Goal: Find specific page/section: Find specific page/section

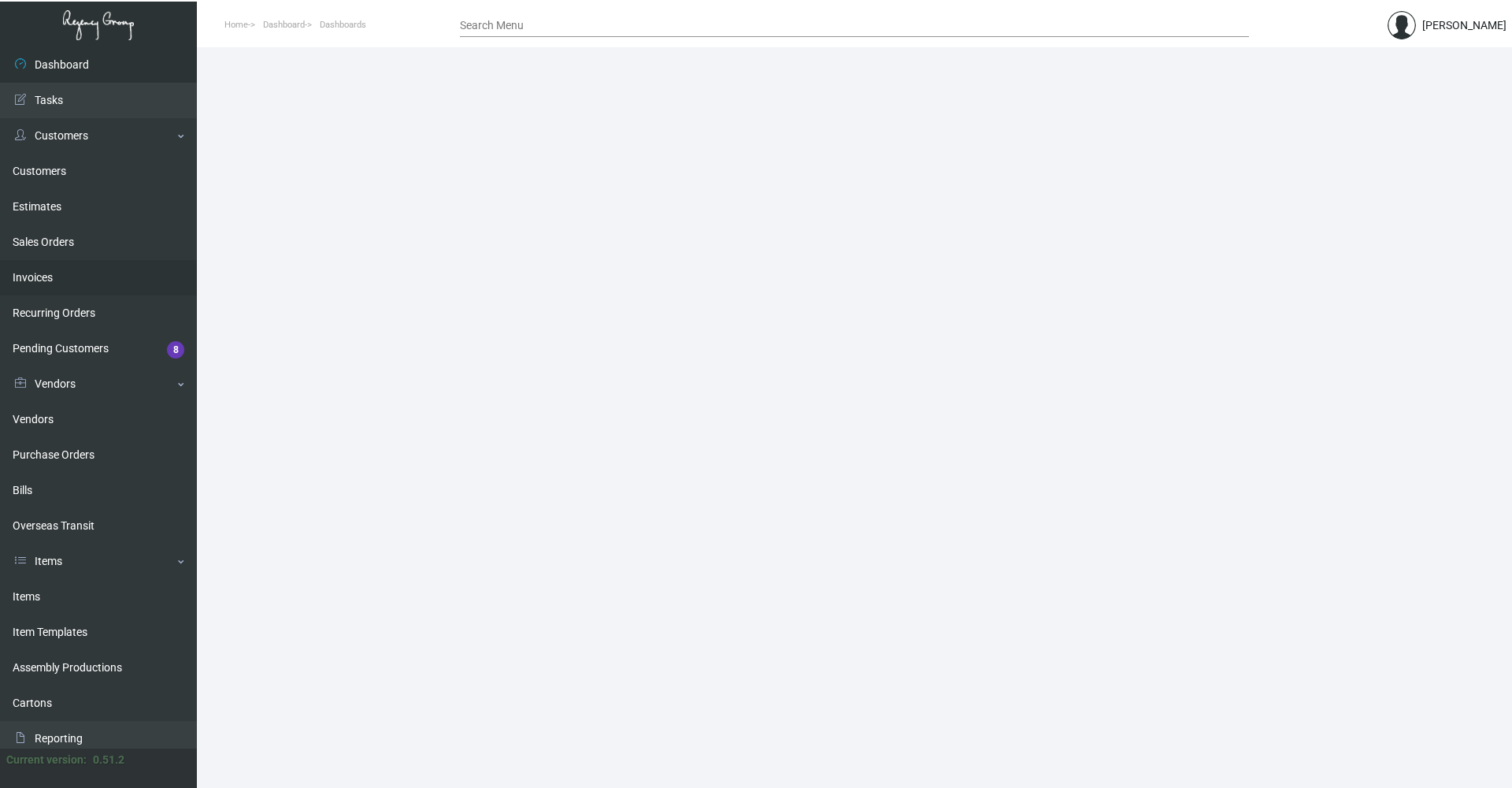
click at [52, 272] on link "Invoices" at bounding box center [98, 278] width 197 height 36
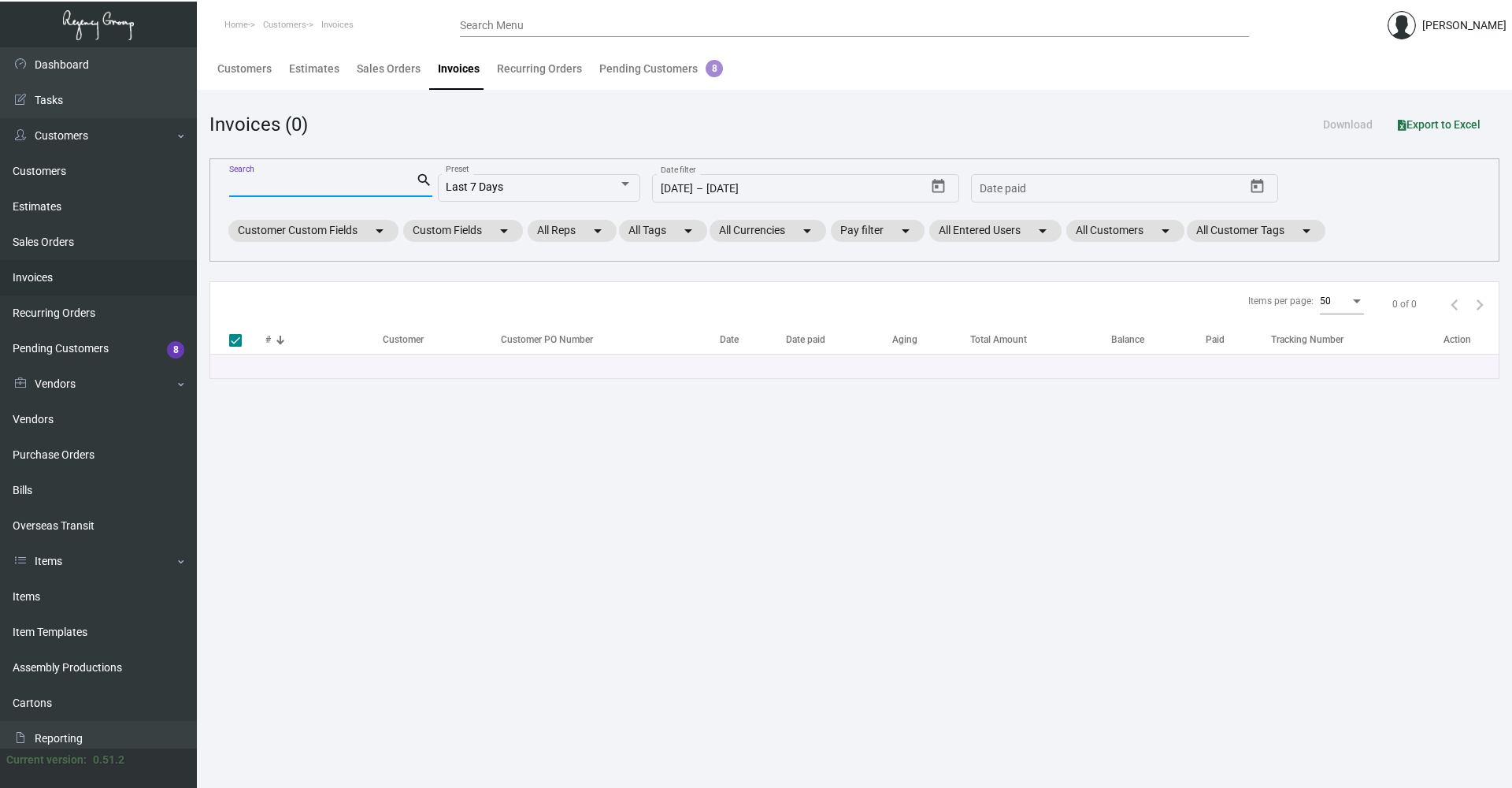
click at [358, 184] on input "Search" at bounding box center [322, 185] width 187 height 12
type input "93703"
checkbox input "false"
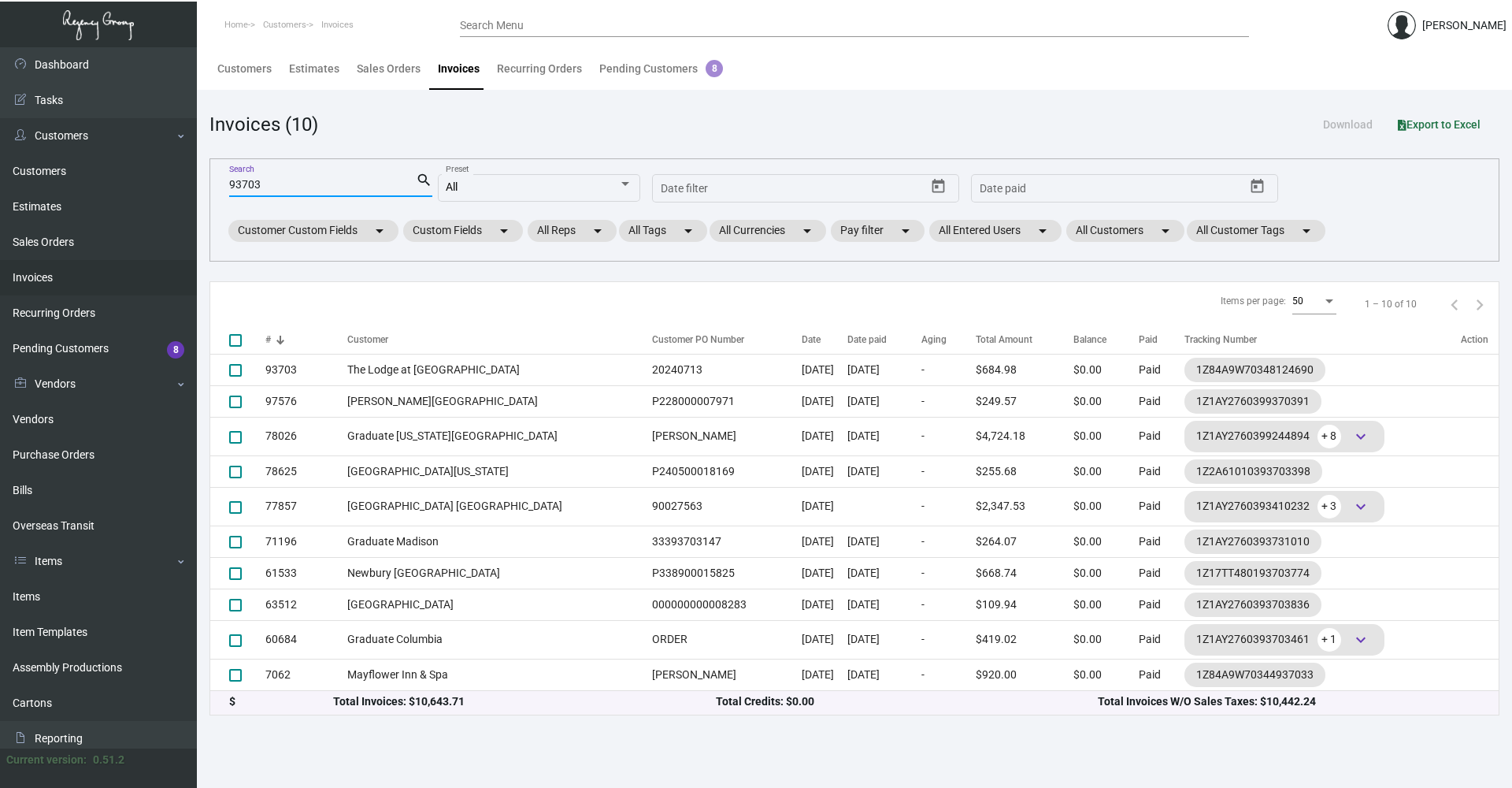
click at [347, 187] on input "93703" at bounding box center [322, 185] width 187 height 12
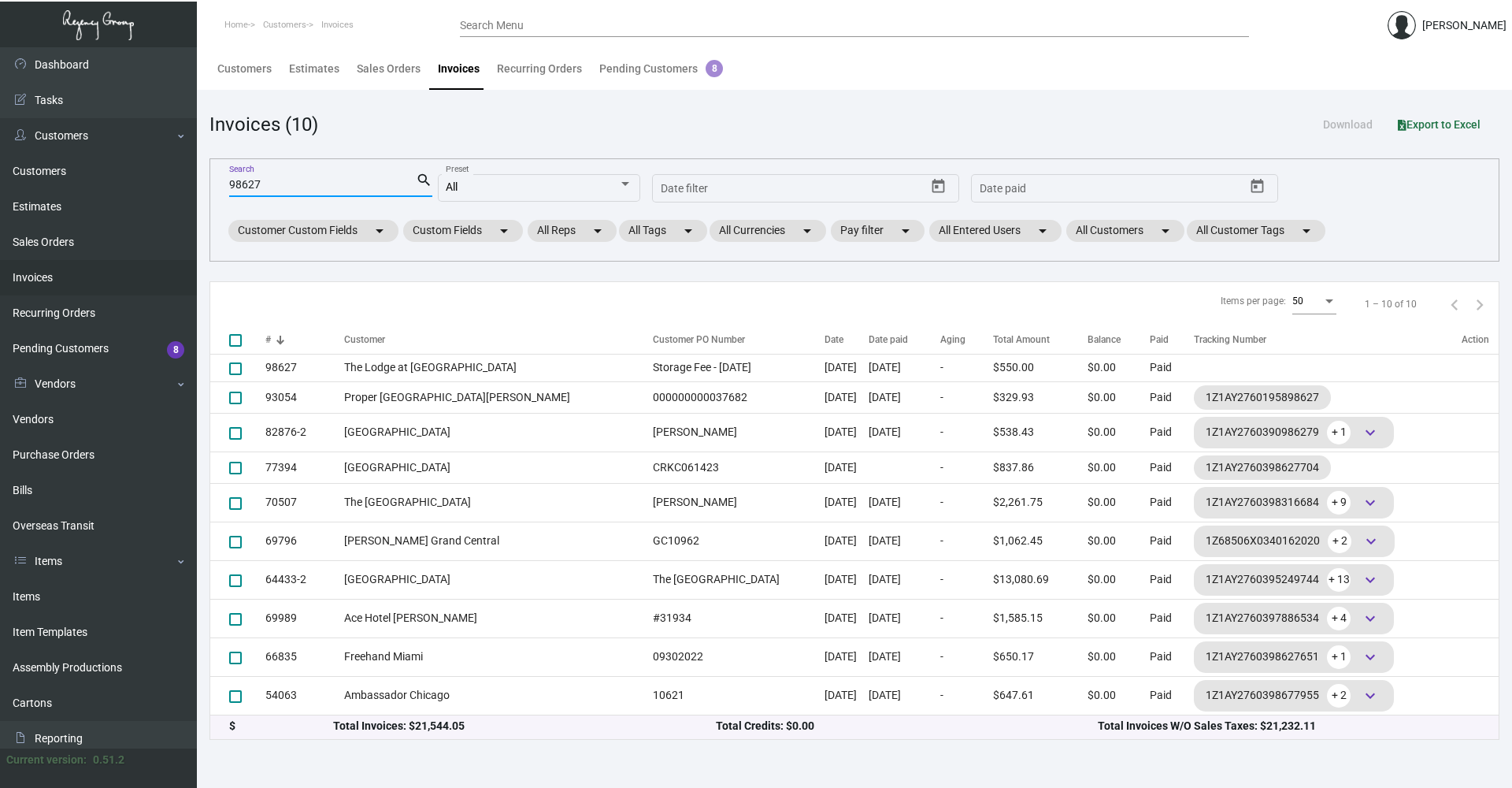
type input "98627"
